Goal: Task Accomplishment & Management: Manage account settings

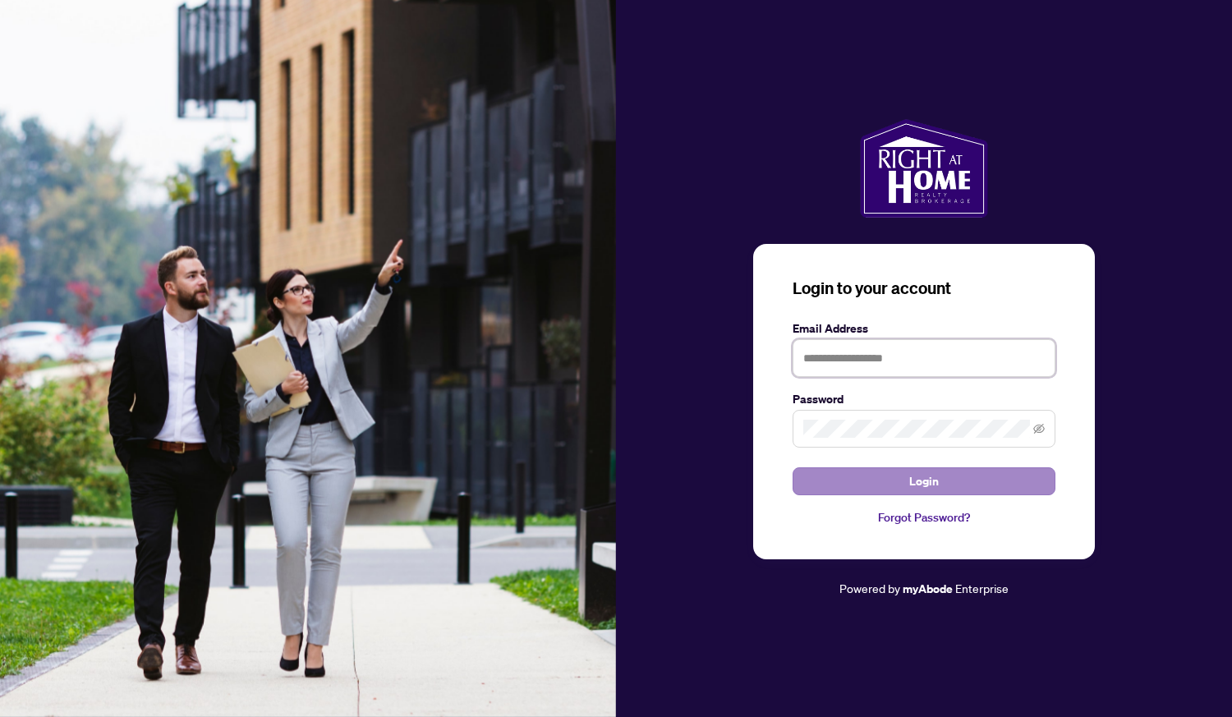
type input "**********"
click at [966, 480] on button "Login" at bounding box center [923, 481] width 263 height 28
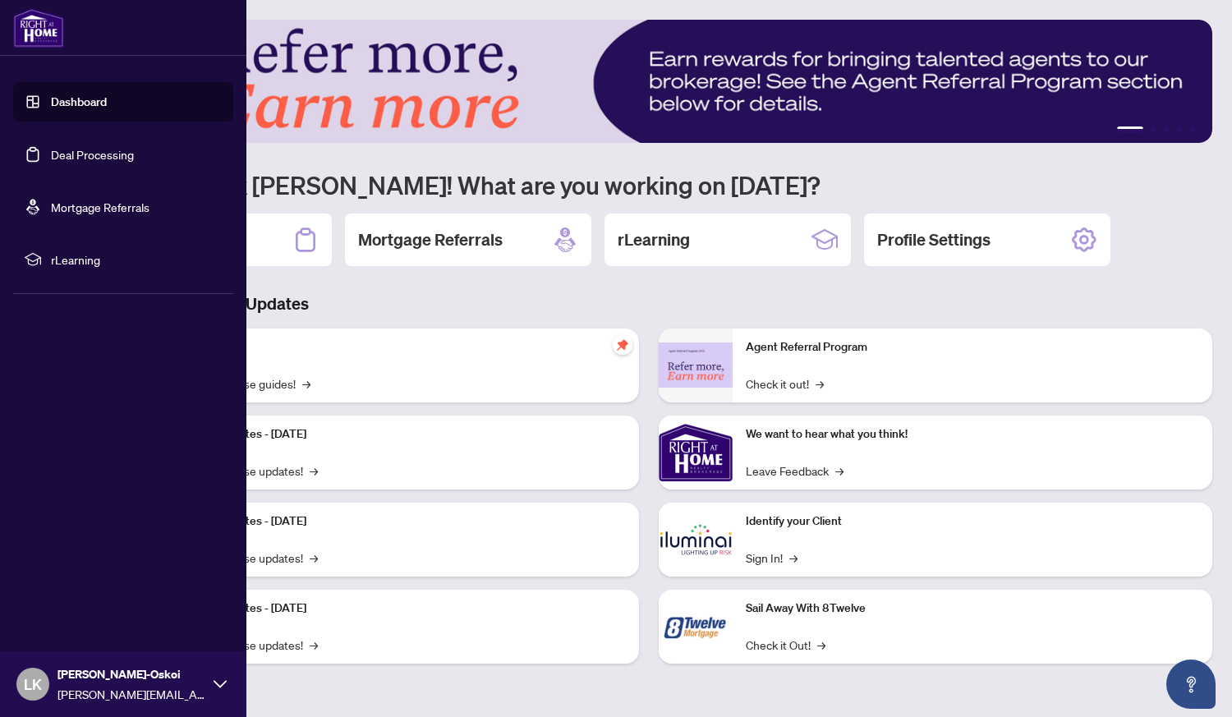
click at [51, 162] on link "Deal Processing" at bounding box center [92, 154] width 83 height 15
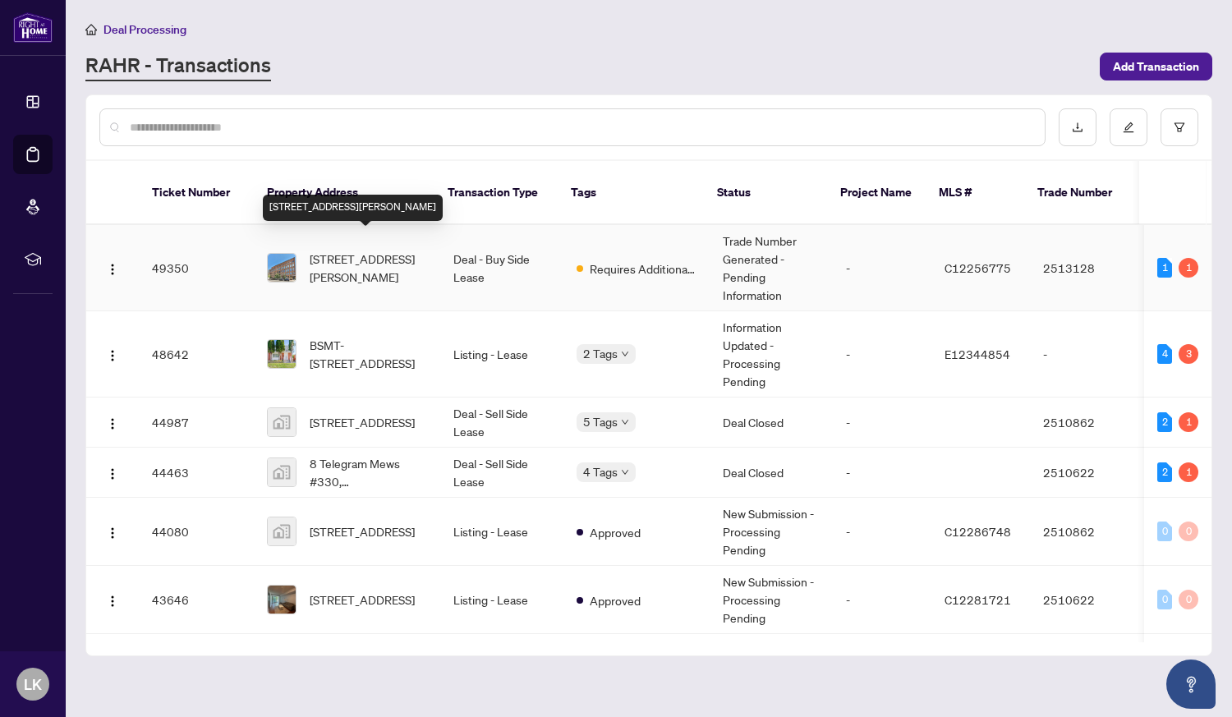
click at [381, 250] on span "[STREET_ADDRESS][PERSON_NAME]" at bounding box center [368, 268] width 117 height 36
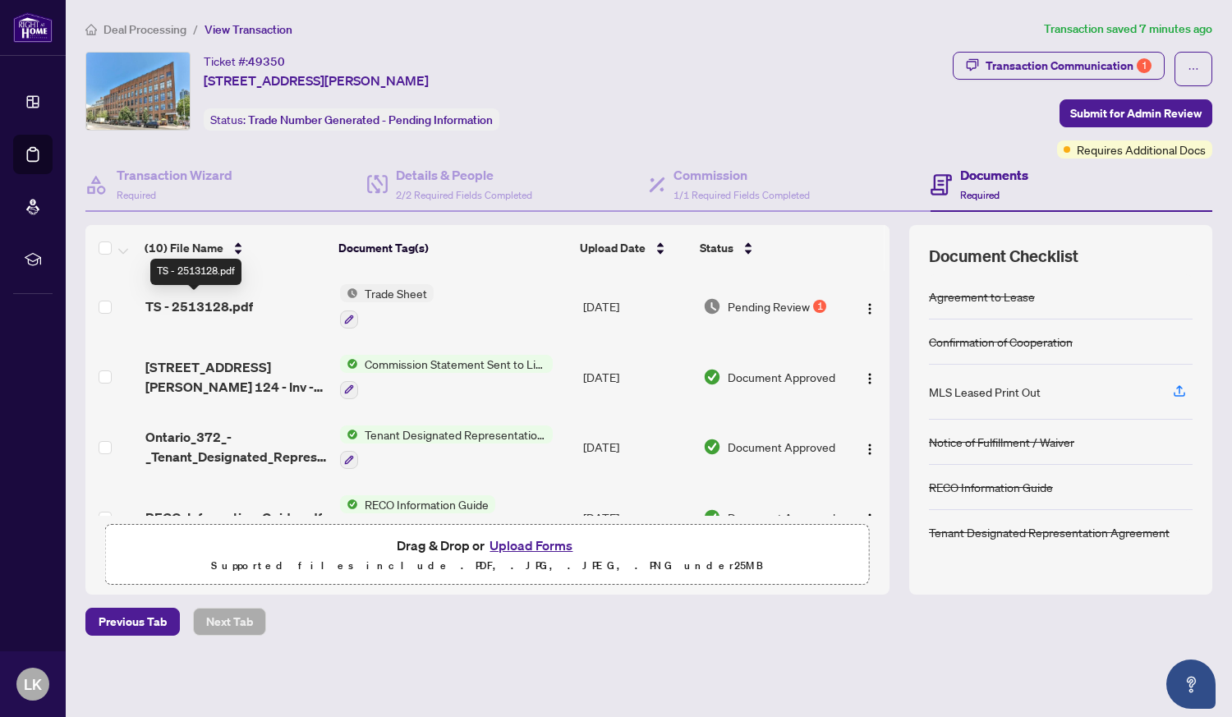
click at [197, 305] on span "TS - 2513128.pdf" at bounding box center [199, 306] width 108 height 20
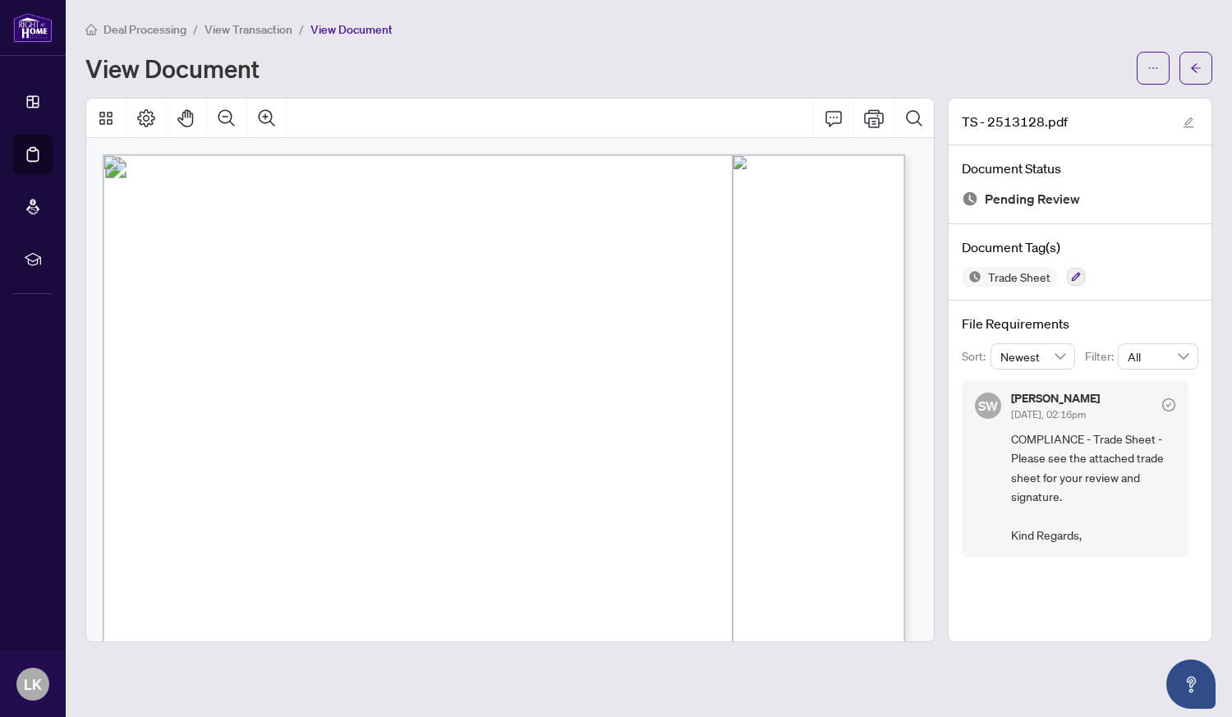
scroll to position [246, 0]
click at [1149, 62] on icon "ellipsis" at bounding box center [1152, 67] width 11 height 11
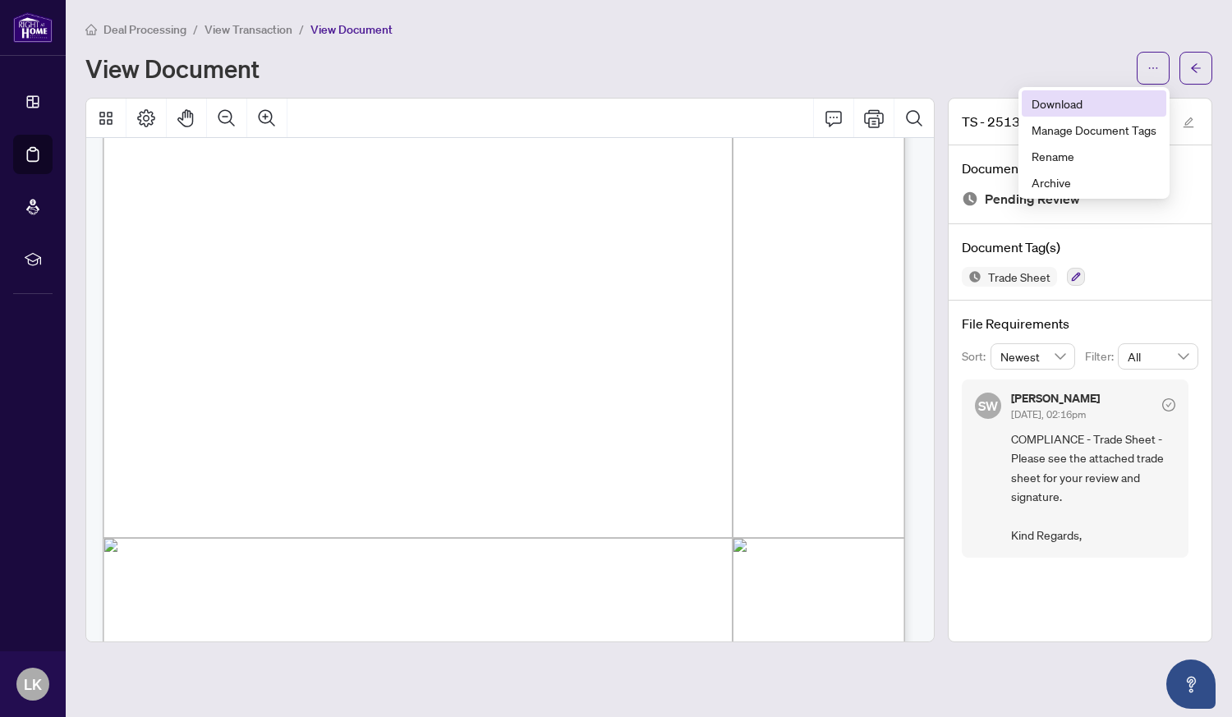
click at [1076, 95] on span "Download" at bounding box center [1093, 103] width 125 height 18
click at [1204, 62] on button "button" at bounding box center [1195, 68] width 33 height 33
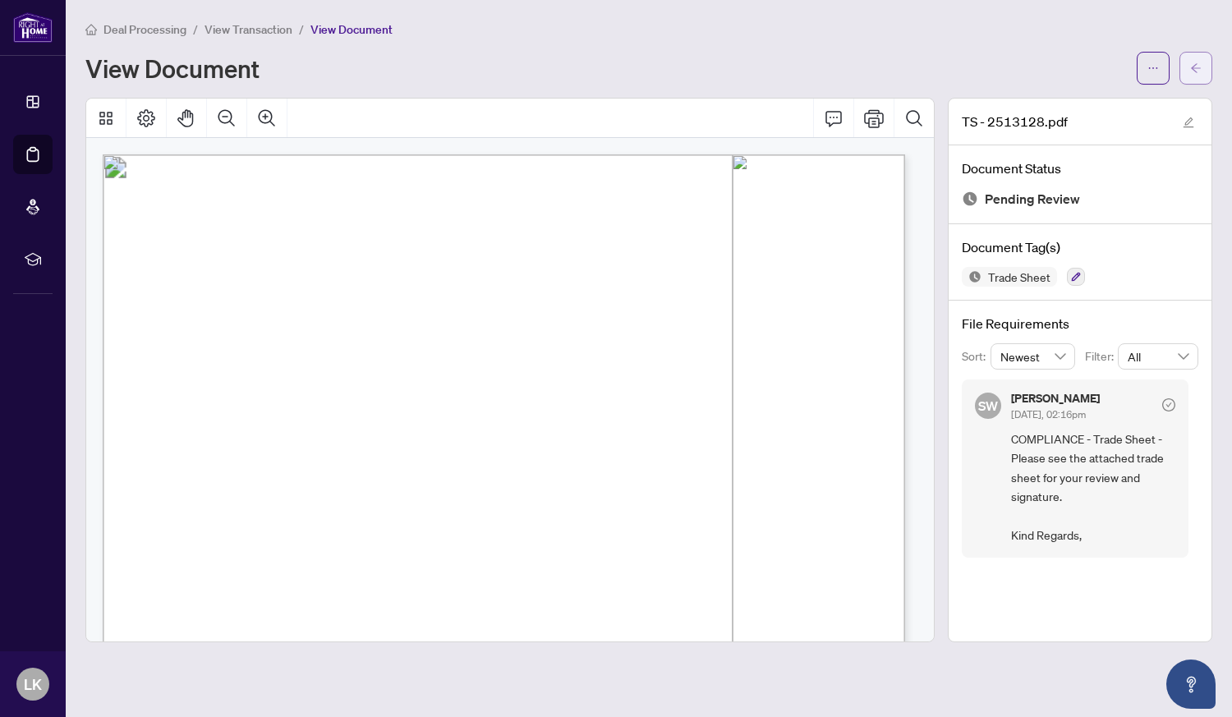
click at [1193, 59] on span "button" at bounding box center [1195, 68] width 11 height 26
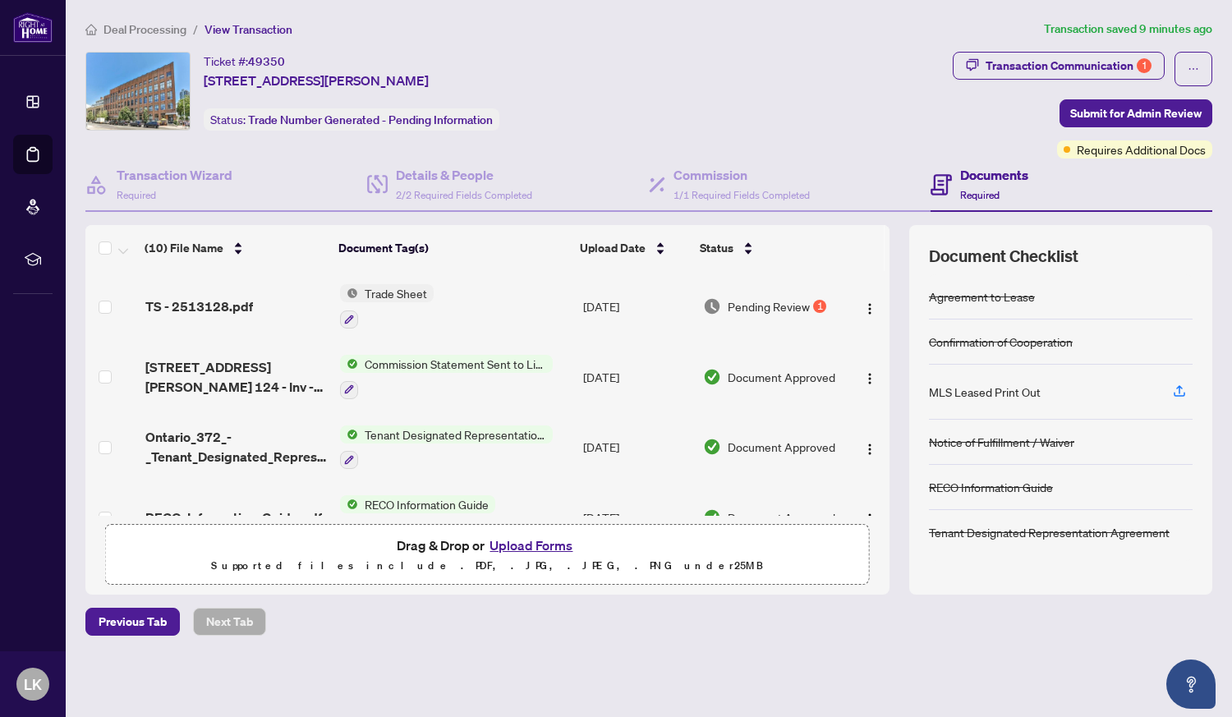
click at [525, 545] on button "Upload Forms" at bounding box center [531, 545] width 93 height 21
click at [538, 541] on button "Upload Forms" at bounding box center [531, 545] width 93 height 21
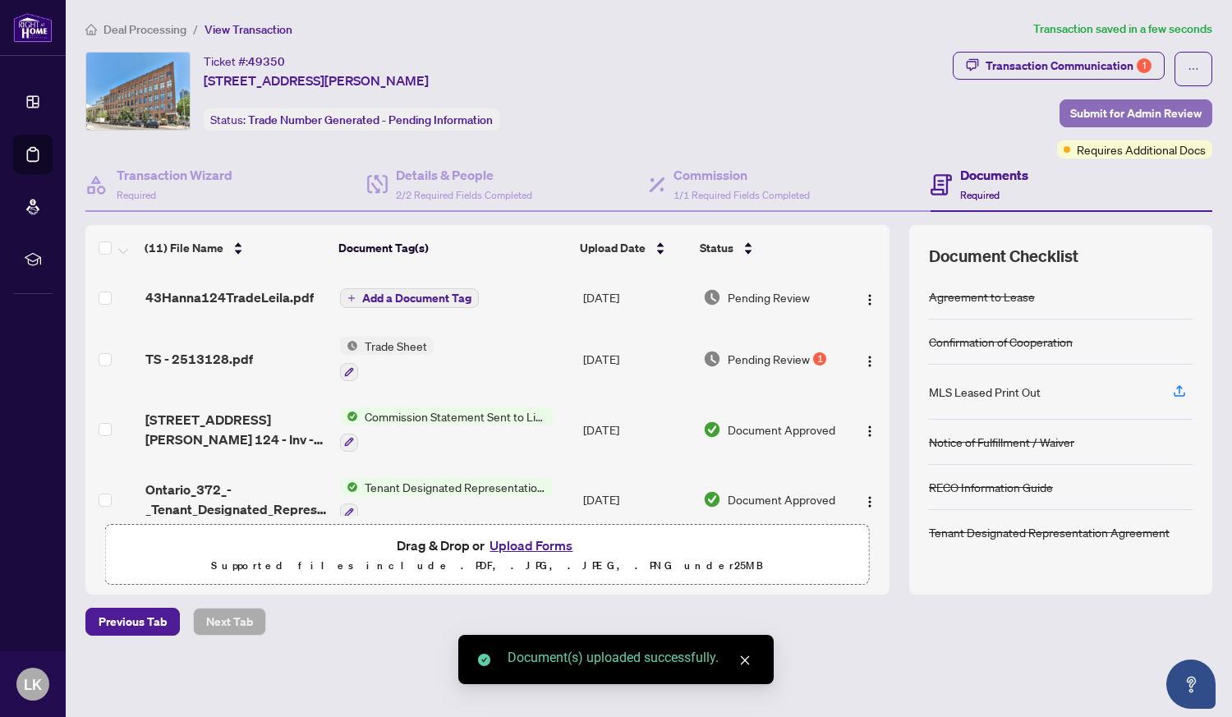
click at [1095, 106] on span "Submit for Admin Review" at bounding box center [1135, 113] width 131 height 26
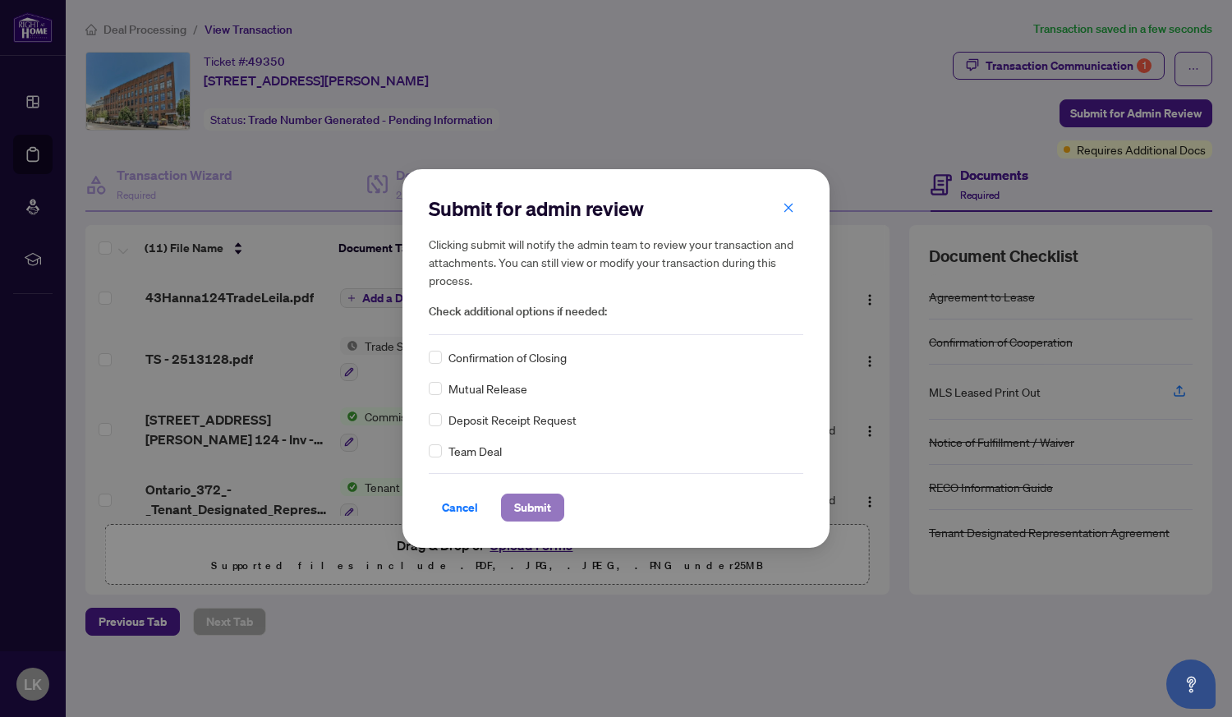
click at [535, 505] on span "Submit" at bounding box center [532, 507] width 37 height 26
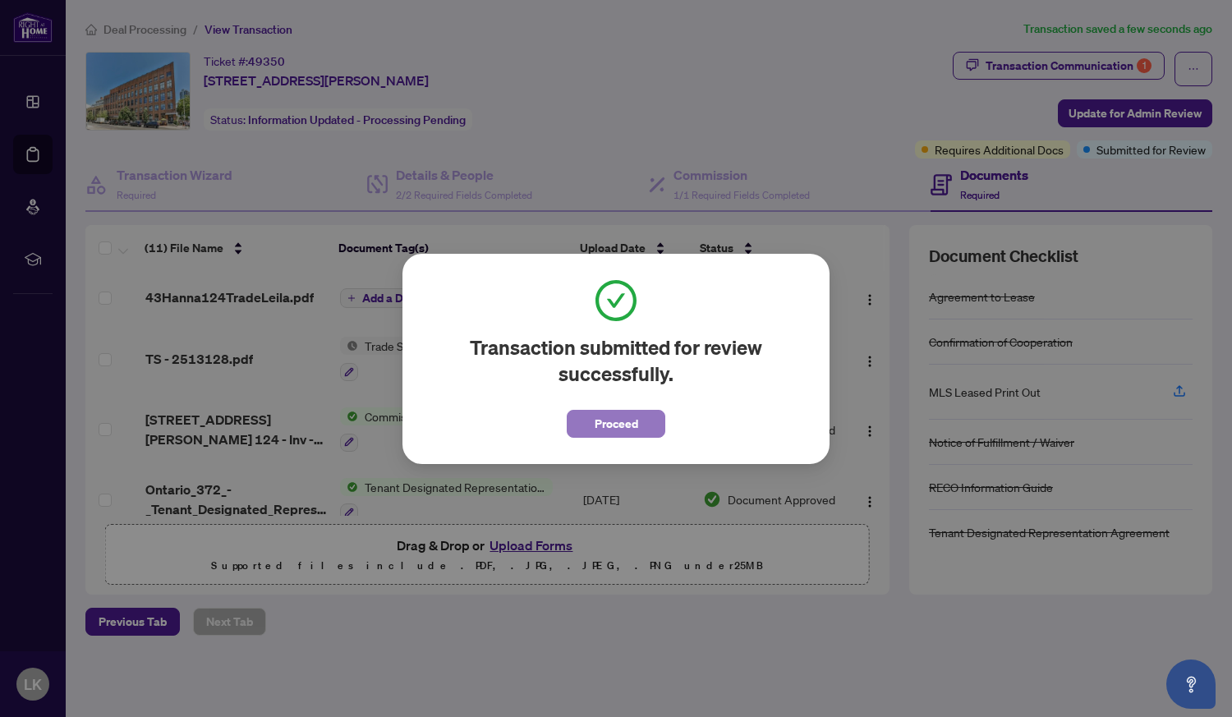
click at [629, 429] on span "Proceed" at bounding box center [617, 424] width 44 height 26
